Goal: Find contact information: Find contact information

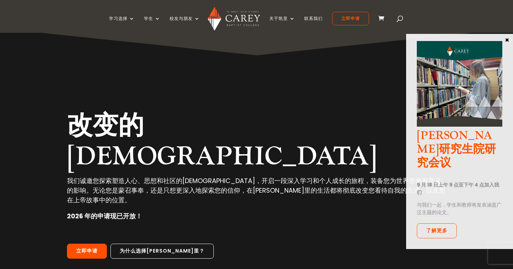
click at [507, 39] on font "×" at bounding box center [507, 40] width 5 height 10
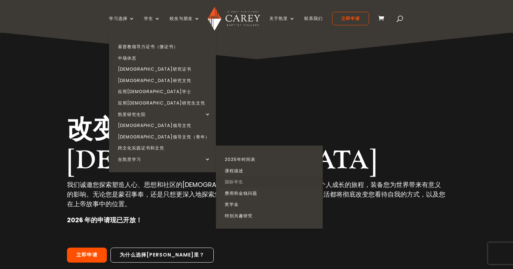
click at [240, 182] on font "国际学生" at bounding box center [234, 182] width 19 height 6
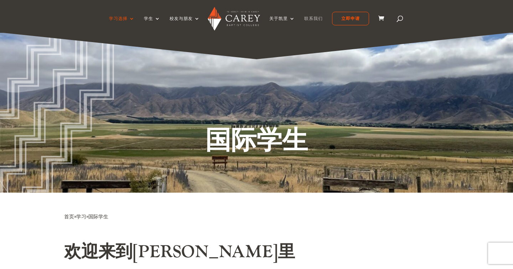
click at [314, 18] on font "联系我们" at bounding box center [313, 18] width 19 height 6
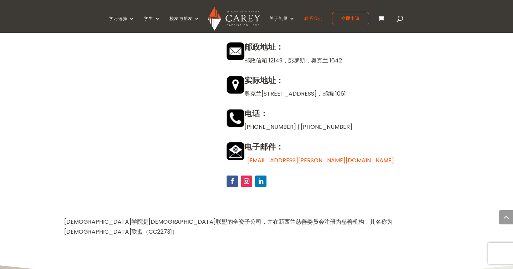
scroll to position [649, 0]
drag, startPoint x: 246, startPoint y: 161, endPoint x: 312, endPoint y: 161, distance: 66.0
click at [312, 161] on p "enquiries@carey.ac.nz" at bounding box center [338, 160] width 222 height 10
copy p "enquiries@carey.ac.nz"
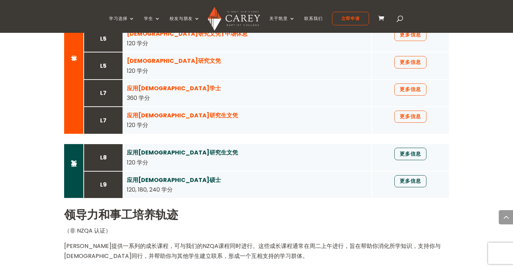
scroll to position [626, 0]
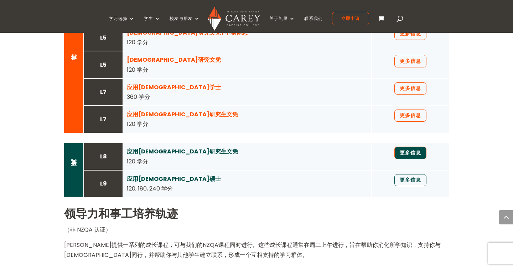
click at [411, 154] on font "更多信息" at bounding box center [410, 152] width 21 height 7
click at [406, 184] on link "更多信息" at bounding box center [411, 180] width 32 height 12
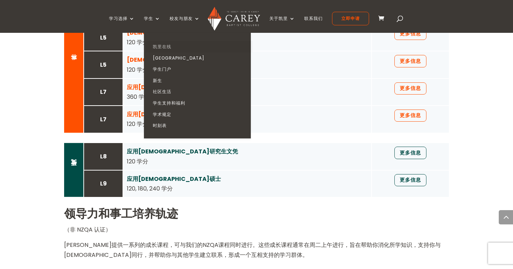
click at [168, 46] on font "凯里在线" at bounding box center [162, 46] width 19 height 6
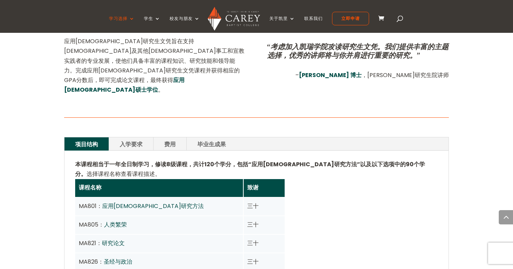
scroll to position [430, 0]
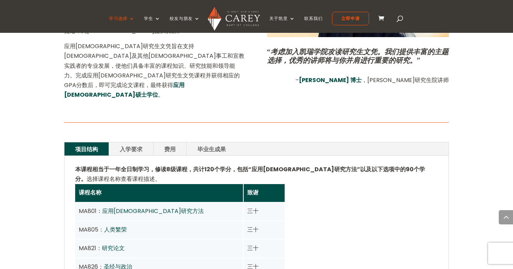
click at [143, 142] on link "入学要求" at bounding box center [131, 148] width 44 height 13
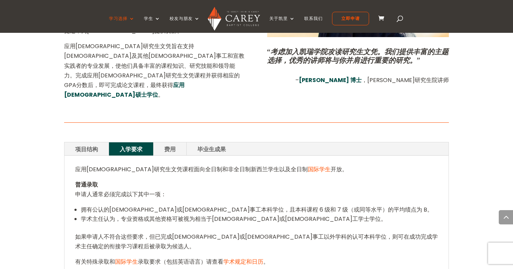
click at [171, 145] on font "费用" at bounding box center [169, 149] width 11 height 8
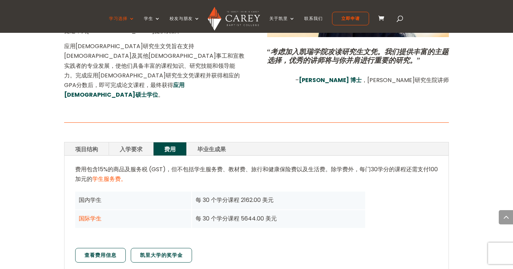
click at [212, 145] on font "毕业生成果" at bounding box center [211, 149] width 29 height 8
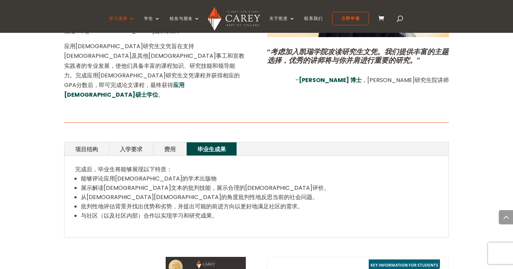
click at [175, 145] on font "费用" at bounding box center [169, 149] width 11 height 8
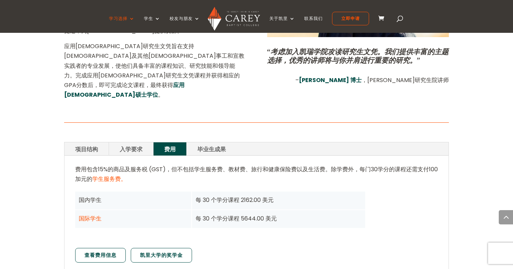
click at [219, 145] on font "毕业生成果" at bounding box center [211, 149] width 29 height 8
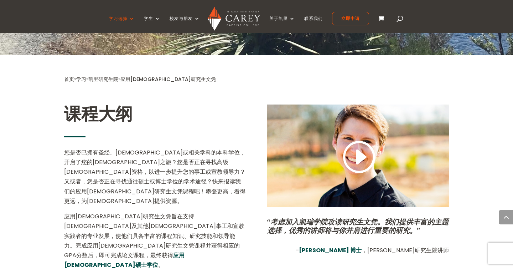
scroll to position [170, 0]
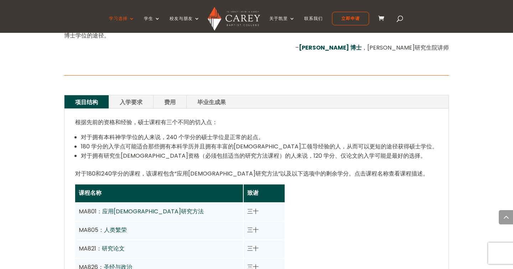
scroll to position [448, 0]
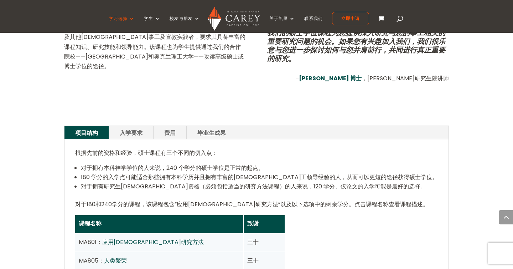
click at [139, 129] on font "入学要求" at bounding box center [131, 133] width 23 height 8
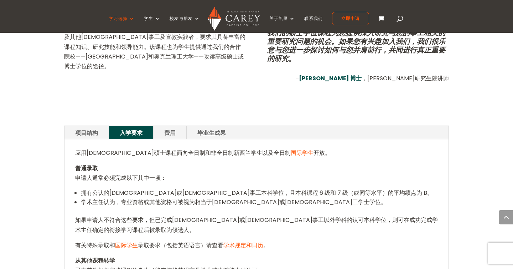
click at [235, 241] on font "学术规定和日历" at bounding box center [244, 245] width 40 height 8
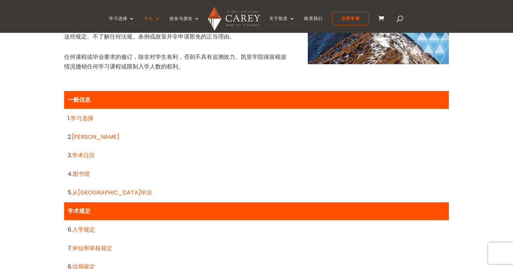
scroll to position [268, 0]
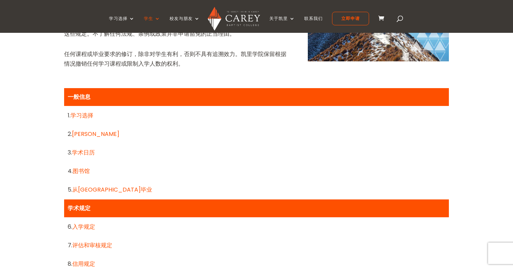
click at [79, 114] on font "学习选择" at bounding box center [82, 115] width 23 height 8
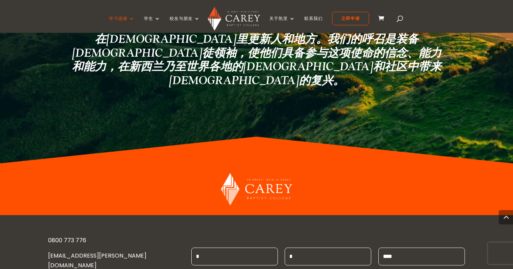
scroll to position [1704, 0]
